Goal: Transaction & Acquisition: Purchase product/service

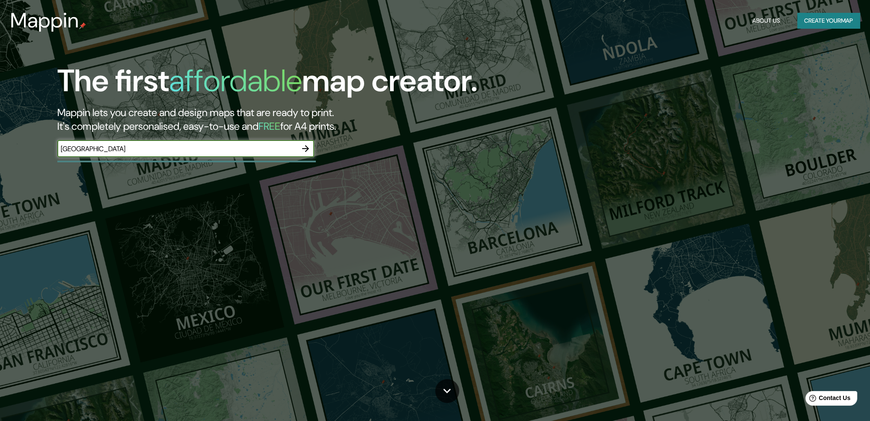
type input "[GEOGRAPHIC_DATA]"
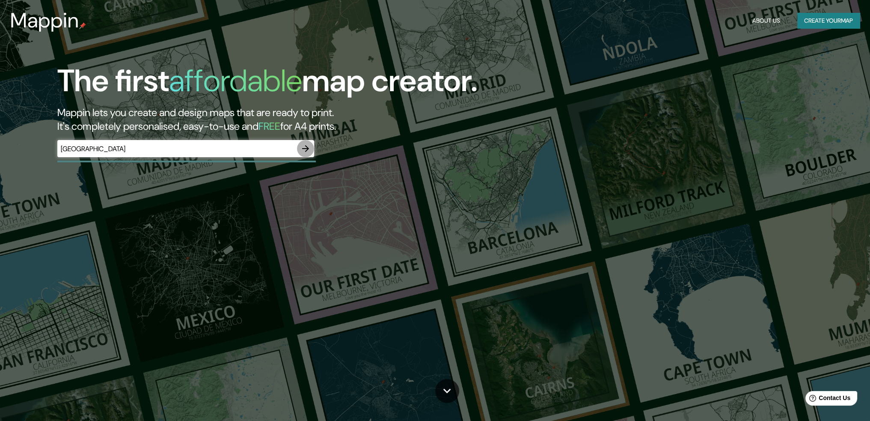
click at [310, 147] on icon "button" at bounding box center [305, 148] width 10 height 10
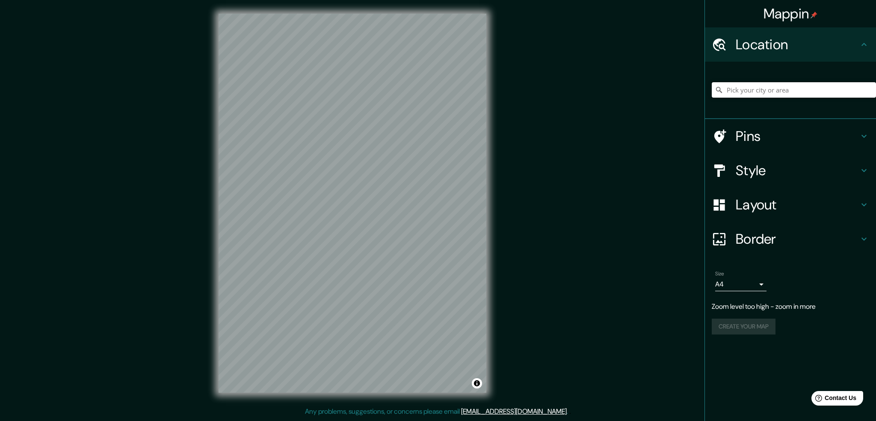
click at [759, 93] on input "Pick your city or area" at bounding box center [794, 89] width 164 height 15
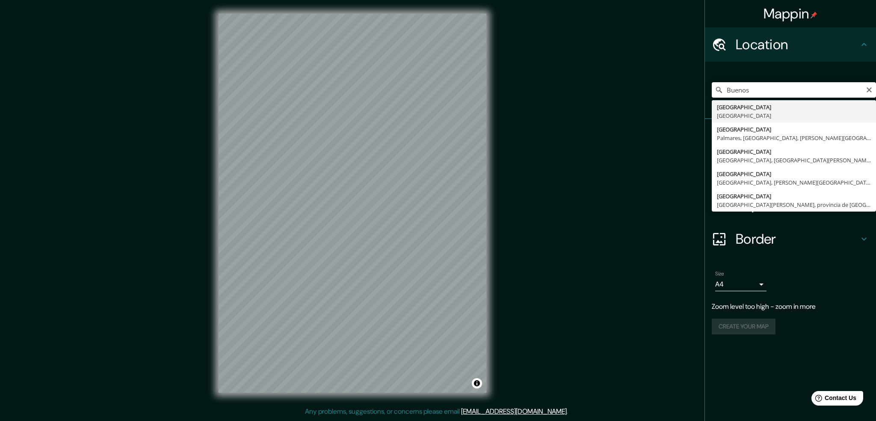
type input "[GEOGRAPHIC_DATA], [GEOGRAPHIC_DATA]"
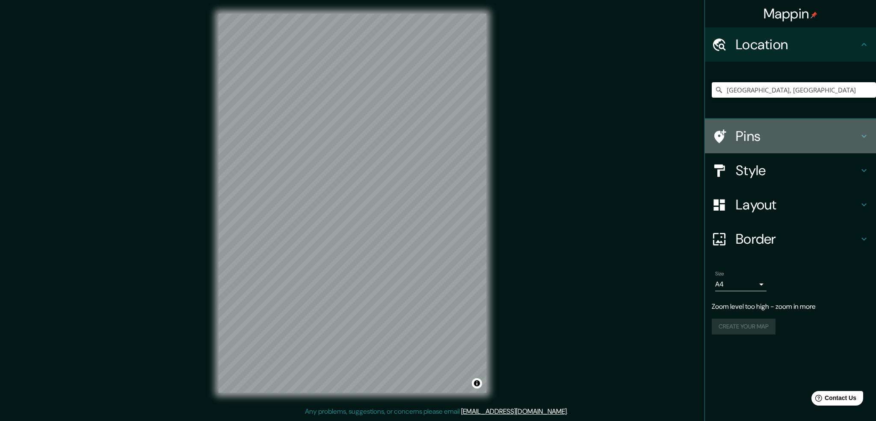
click at [761, 137] on h4 "Pins" at bounding box center [797, 135] width 123 height 17
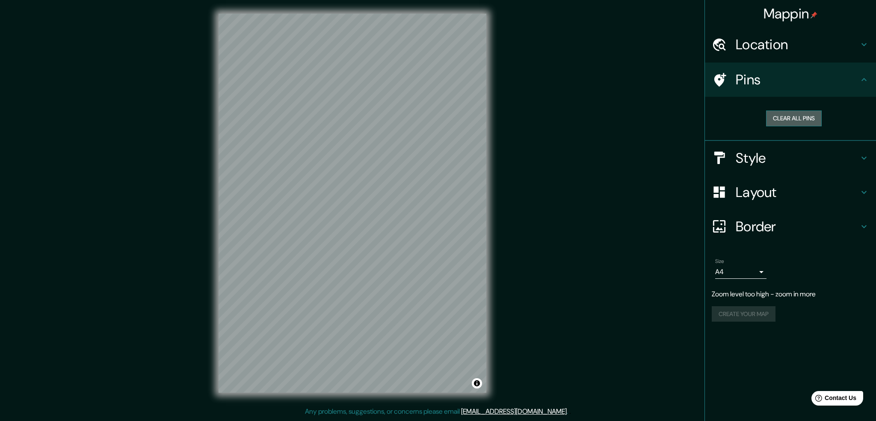
click at [803, 119] on button "Clear all pins" at bounding box center [794, 118] width 56 height 16
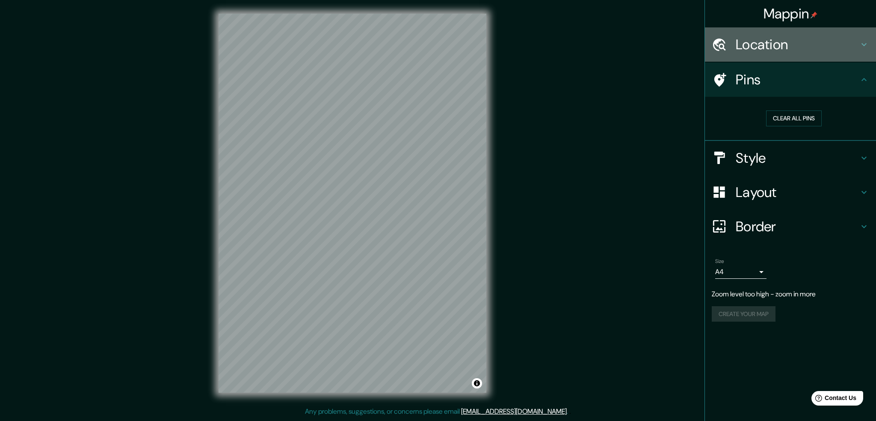
click at [775, 40] on h4 "Location" at bounding box center [797, 44] width 123 height 17
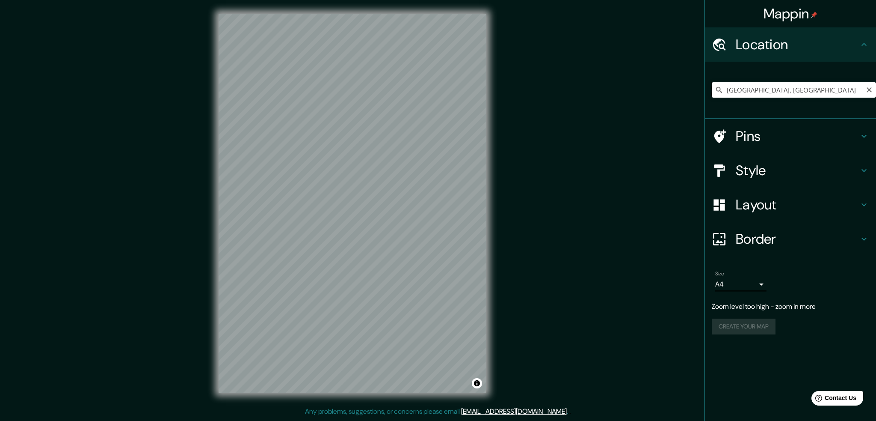
click at [775, 91] on input "[GEOGRAPHIC_DATA], [GEOGRAPHIC_DATA]" at bounding box center [794, 89] width 164 height 15
click at [869, 90] on icon "Clear" at bounding box center [869, 89] width 5 height 5
click at [785, 90] on input "Pick your city or area" at bounding box center [794, 89] width 164 height 15
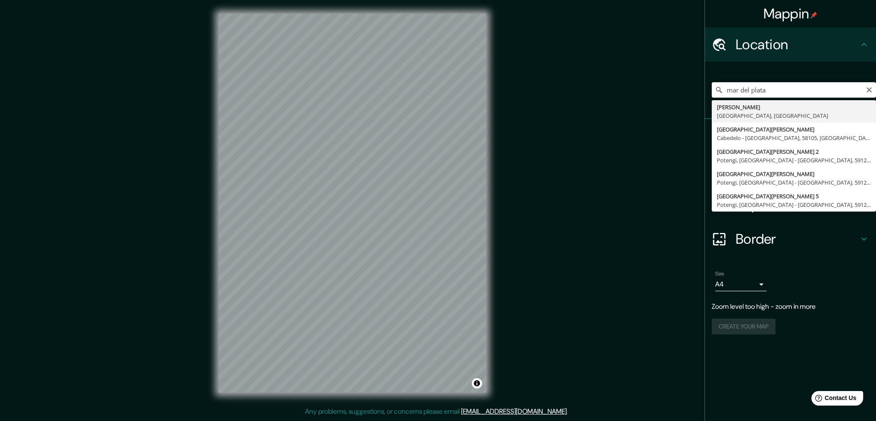
type input "[PERSON_NAME], [GEOGRAPHIC_DATA], [GEOGRAPHIC_DATA]"
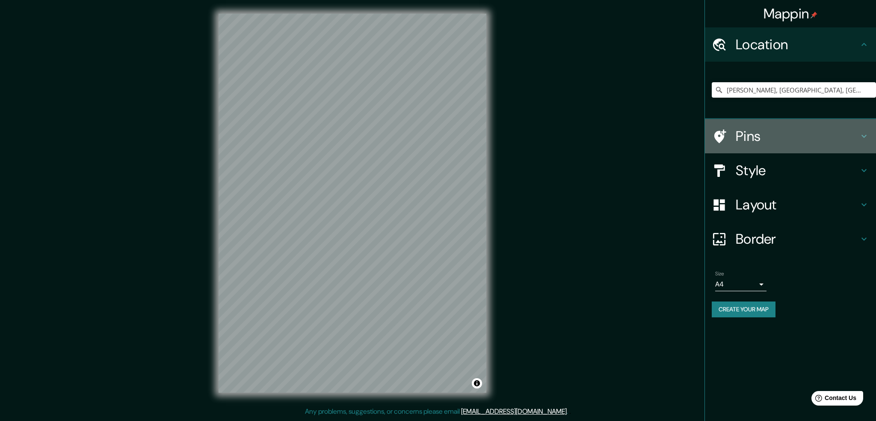
click at [862, 134] on icon at bounding box center [864, 136] width 10 height 10
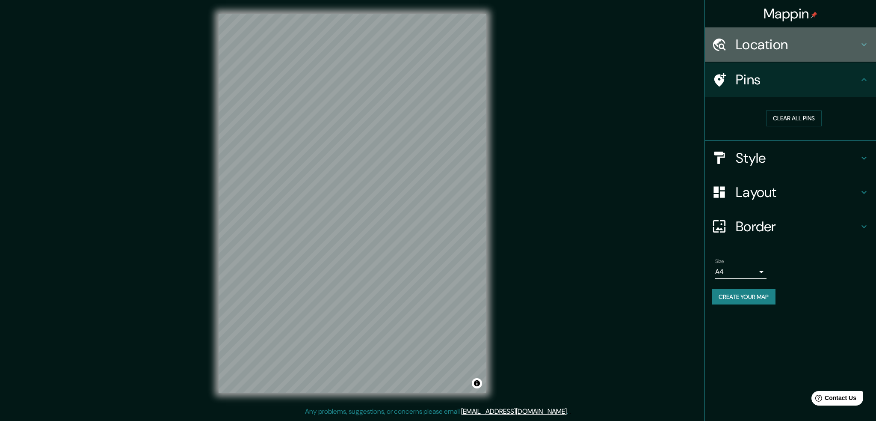
click at [796, 46] on h4 "Location" at bounding box center [797, 44] width 123 height 17
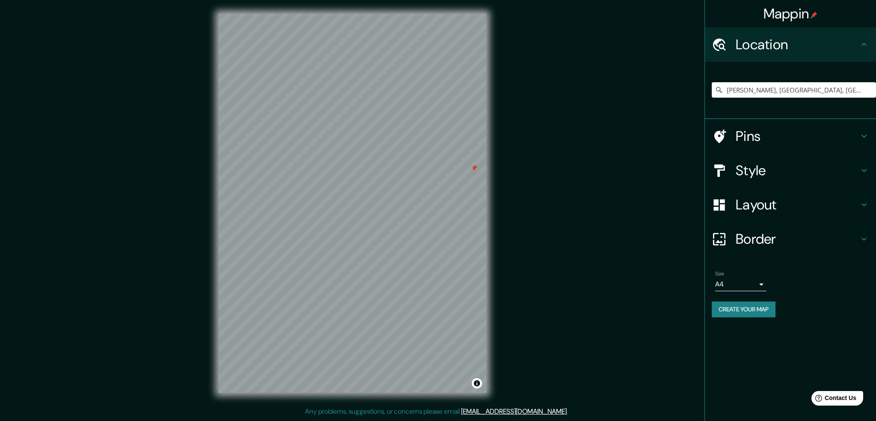
click at [761, 130] on h4 "Pins" at bounding box center [797, 135] width 123 height 17
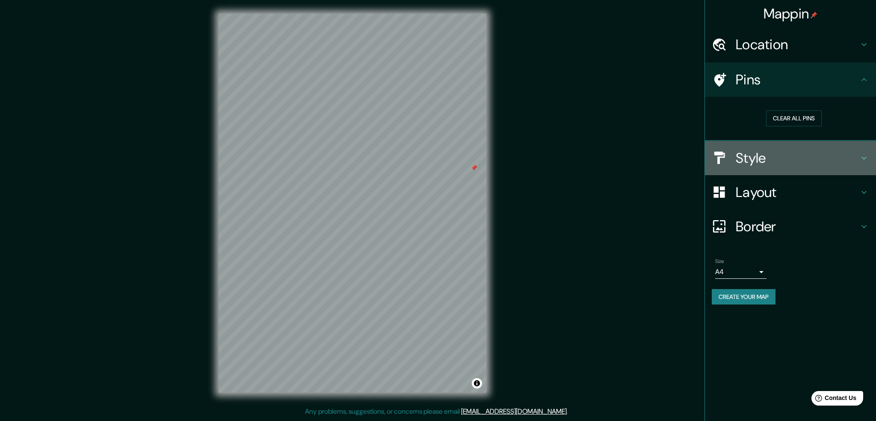
click at [765, 157] on h4 "Style" at bounding box center [797, 157] width 123 height 17
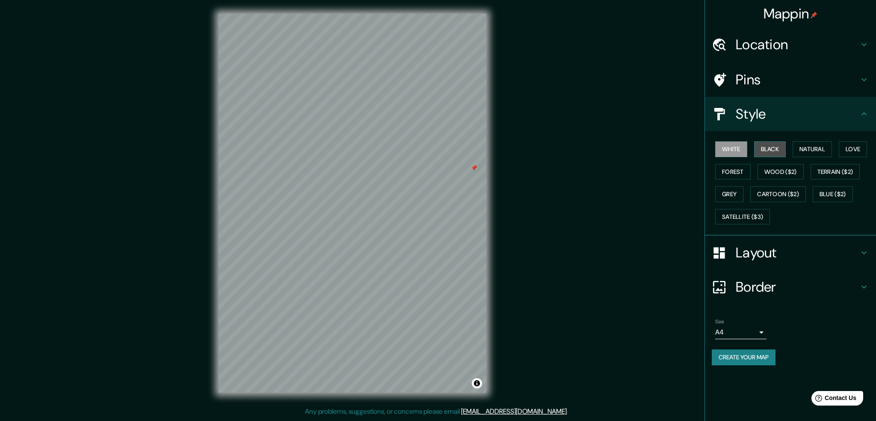
click at [762, 147] on button "Black" at bounding box center [770, 149] width 32 height 16
click at [772, 168] on button "Wood ($2)" at bounding box center [781, 172] width 46 height 16
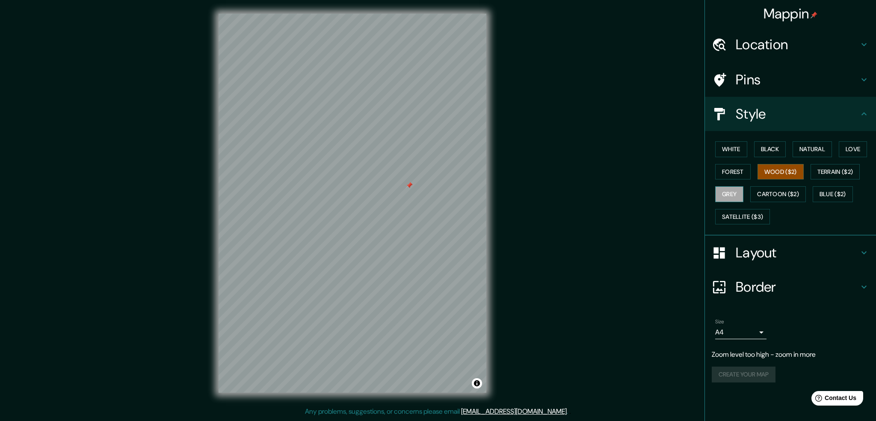
click at [734, 190] on button "Grey" at bounding box center [729, 194] width 28 height 16
click at [734, 149] on button "White" at bounding box center [731, 149] width 32 height 16
click at [808, 148] on button "Natural" at bounding box center [812, 149] width 39 height 16
click at [852, 147] on button "Love" at bounding box center [853, 149] width 28 height 16
click at [730, 172] on button "Forest" at bounding box center [733, 172] width 36 height 16
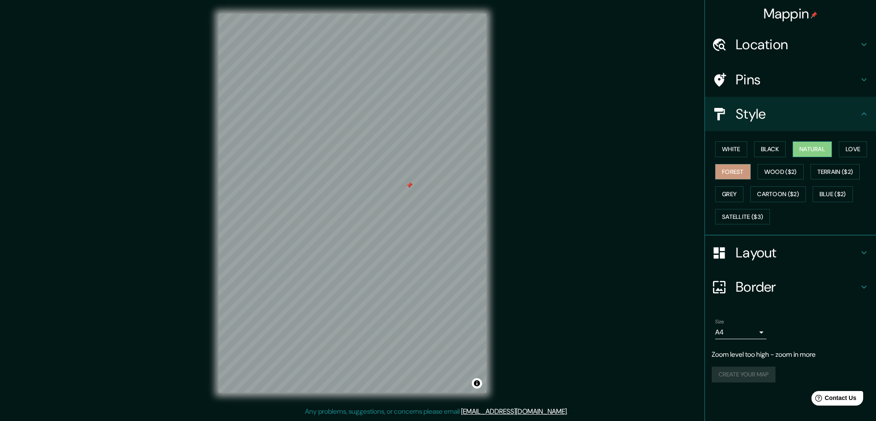
click at [819, 148] on button "Natural" at bounding box center [812, 149] width 39 height 16
click at [803, 249] on h4 "Layout" at bounding box center [797, 252] width 123 height 17
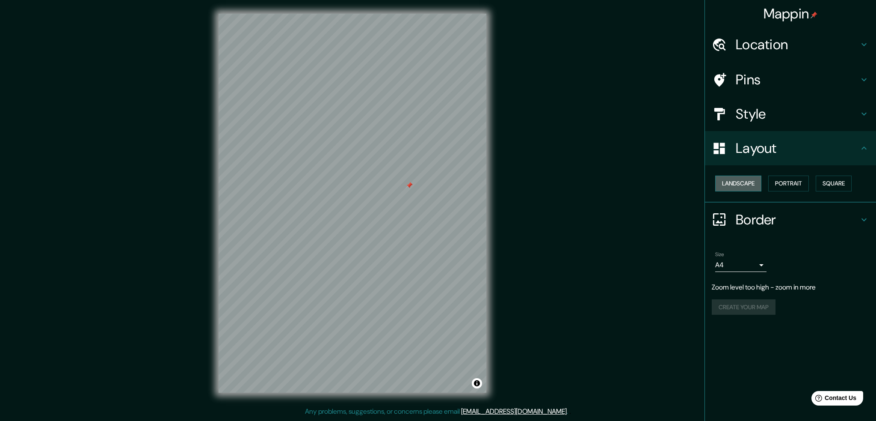
click at [752, 183] on button "Landscape" at bounding box center [738, 183] width 46 height 16
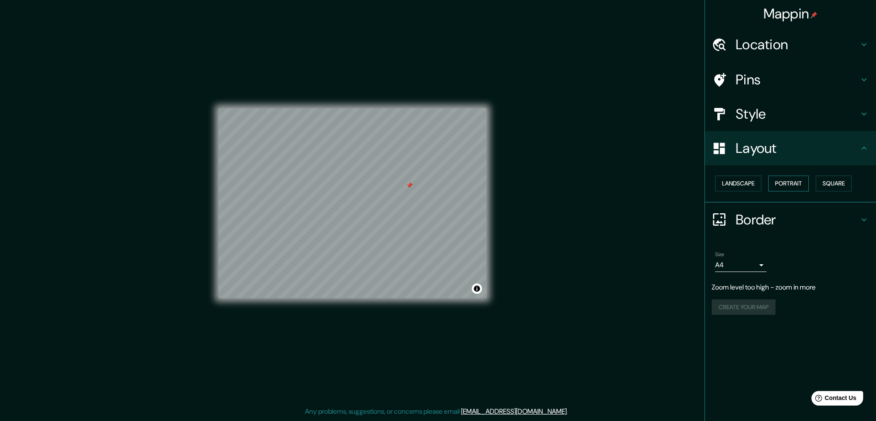
click at [797, 180] on button "Portrait" at bounding box center [788, 183] width 41 height 16
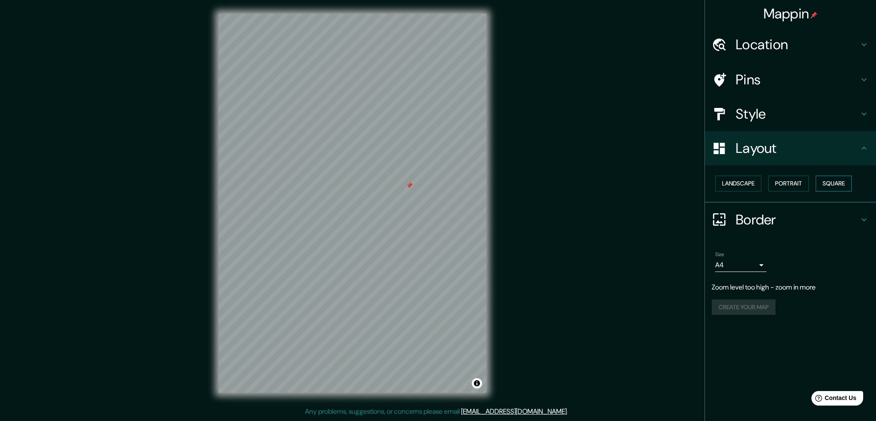
click at [833, 185] on button "Square" at bounding box center [834, 183] width 36 height 16
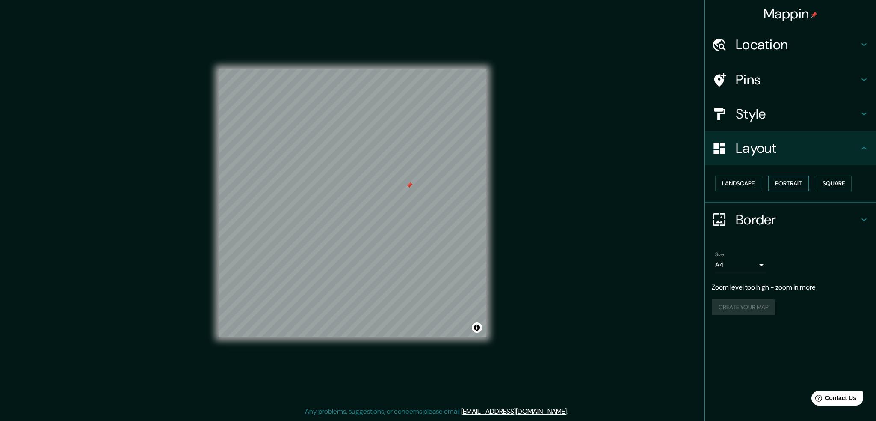
click at [802, 184] on button "Portrait" at bounding box center [788, 183] width 41 height 16
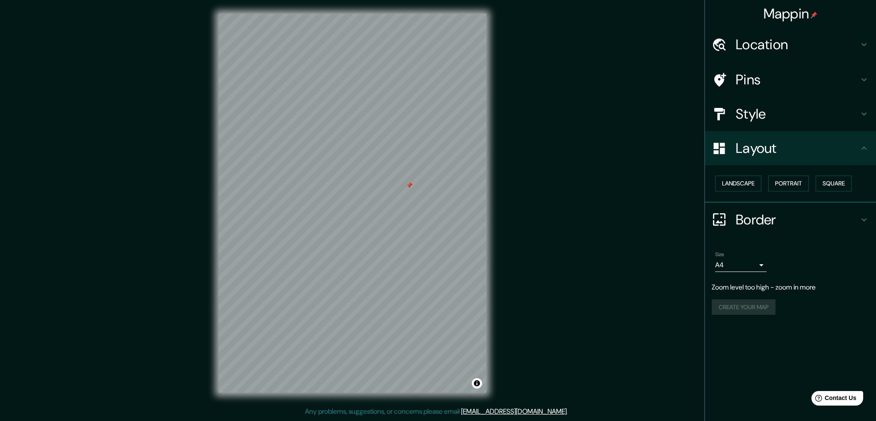
click at [776, 222] on h4 "Border" at bounding box center [797, 219] width 123 height 17
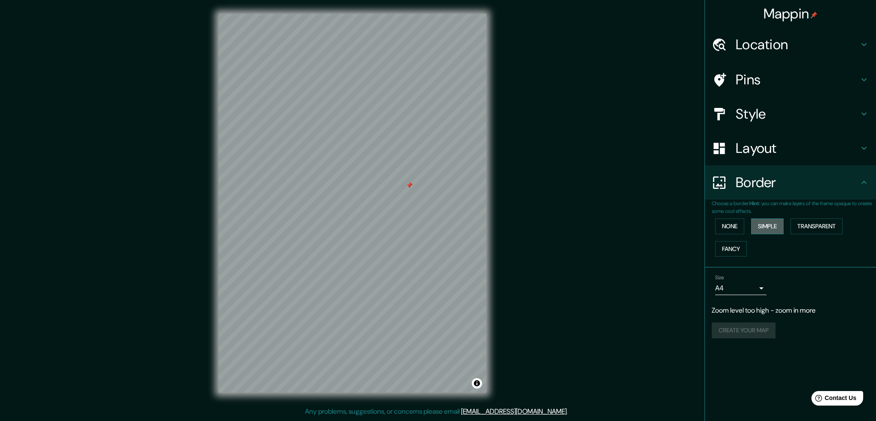
click at [764, 222] on button "Simple" at bounding box center [767, 226] width 33 height 16
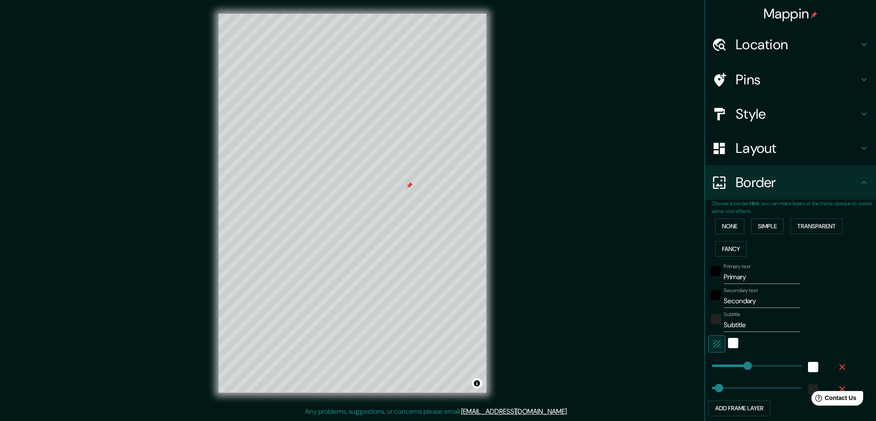
click at [734, 276] on input "Primary" at bounding box center [762, 277] width 77 height 14
type input "A"
type input "250"
type input "50"
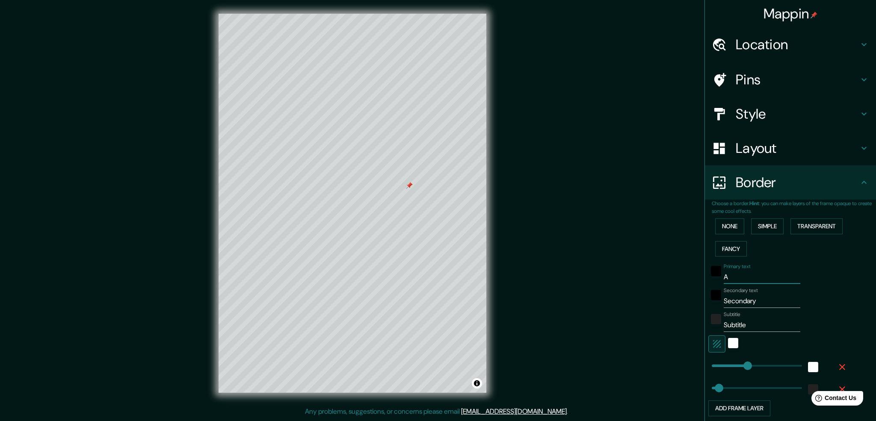
type input "Al"
type input "250"
type input "50"
type input "Alt"
type input "250"
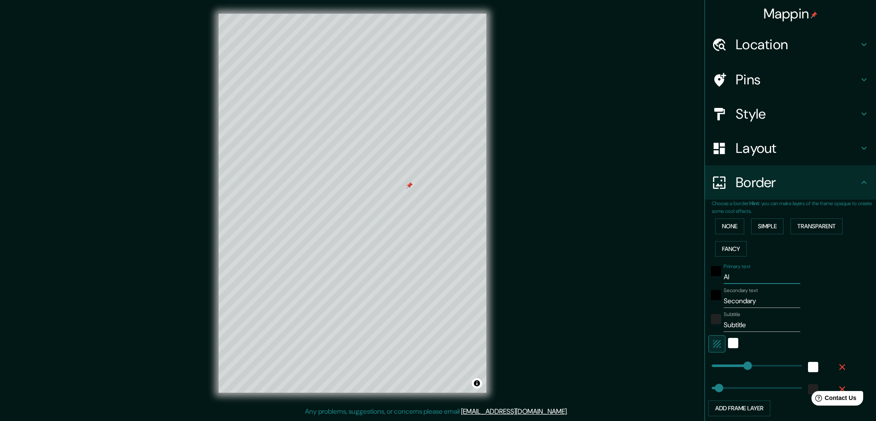
type input "50"
type input "Alta"
type input "250"
type input "50"
type input "Altas"
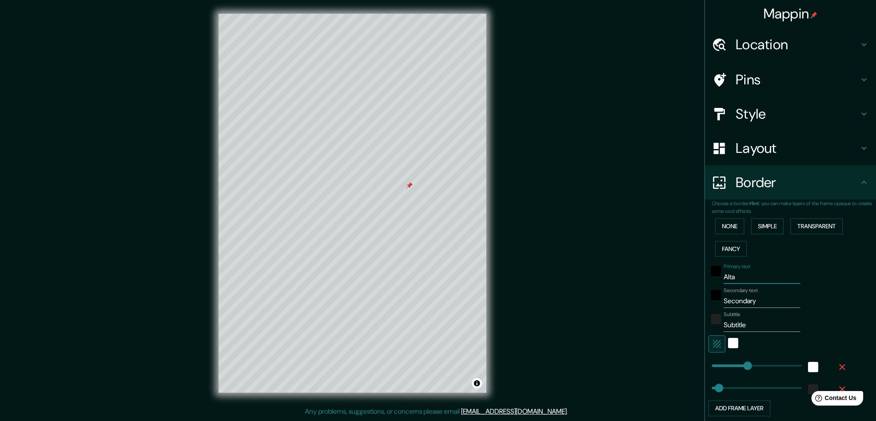
type input "250"
type input "50"
type input "Altas"
click at [753, 302] on input "Secondary" at bounding box center [762, 301] width 77 height 14
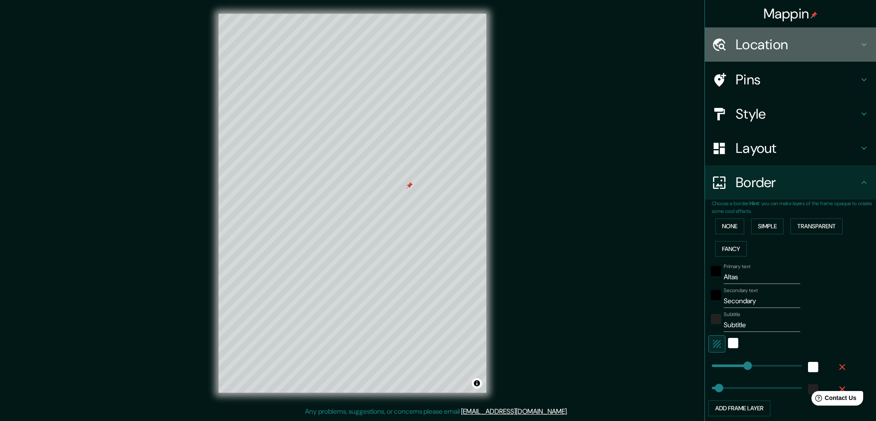
click at [761, 51] on h4 "Location" at bounding box center [797, 44] width 123 height 17
type input "250"
type input "50"
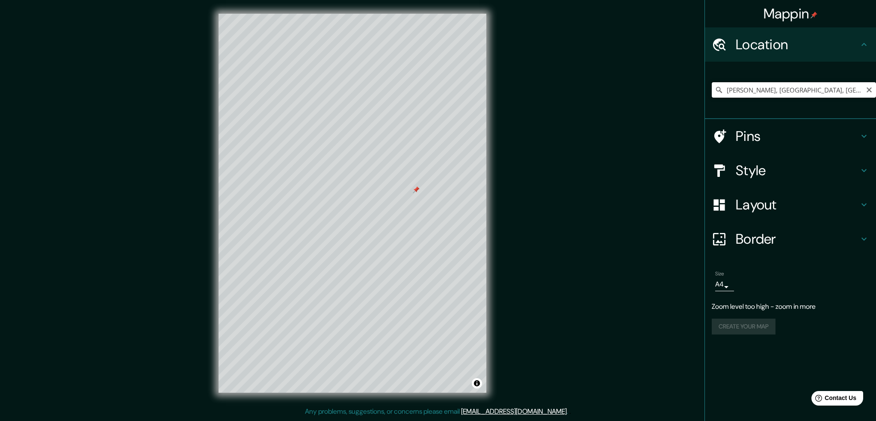
click at [744, 87] on input "[PERSON_NAME], [GEOGRAPHIC_DATA], [GEOGRAPHIC_DATA]" at bounding box center [794, 89] width 164 height 15
click at [744, 86] on input "[PERSON_NAME], [GEOGRAPHIC_DATA], [GEOGRAPHIC_DATA]" at bounding box center [794, 89] width 164 height 15
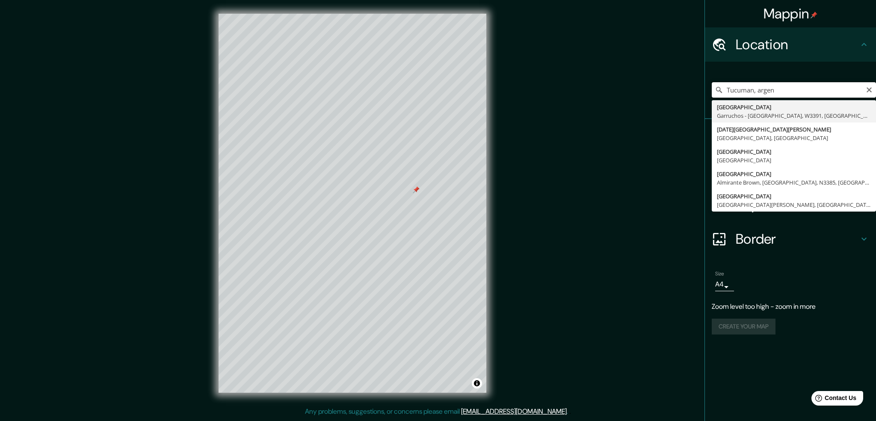
click at [801, 85] on input "Tucuman, argen" at bounding box center [794, 89] width 164 height 15
type input "[DATE][GEOGRAPHIC_DATA][PERSON_NAME], [GEOGRAPHIC_DATA], [GEOGRAPHIC_DATA]"
